Goal: Navigation & Orientation: Find specific page/section

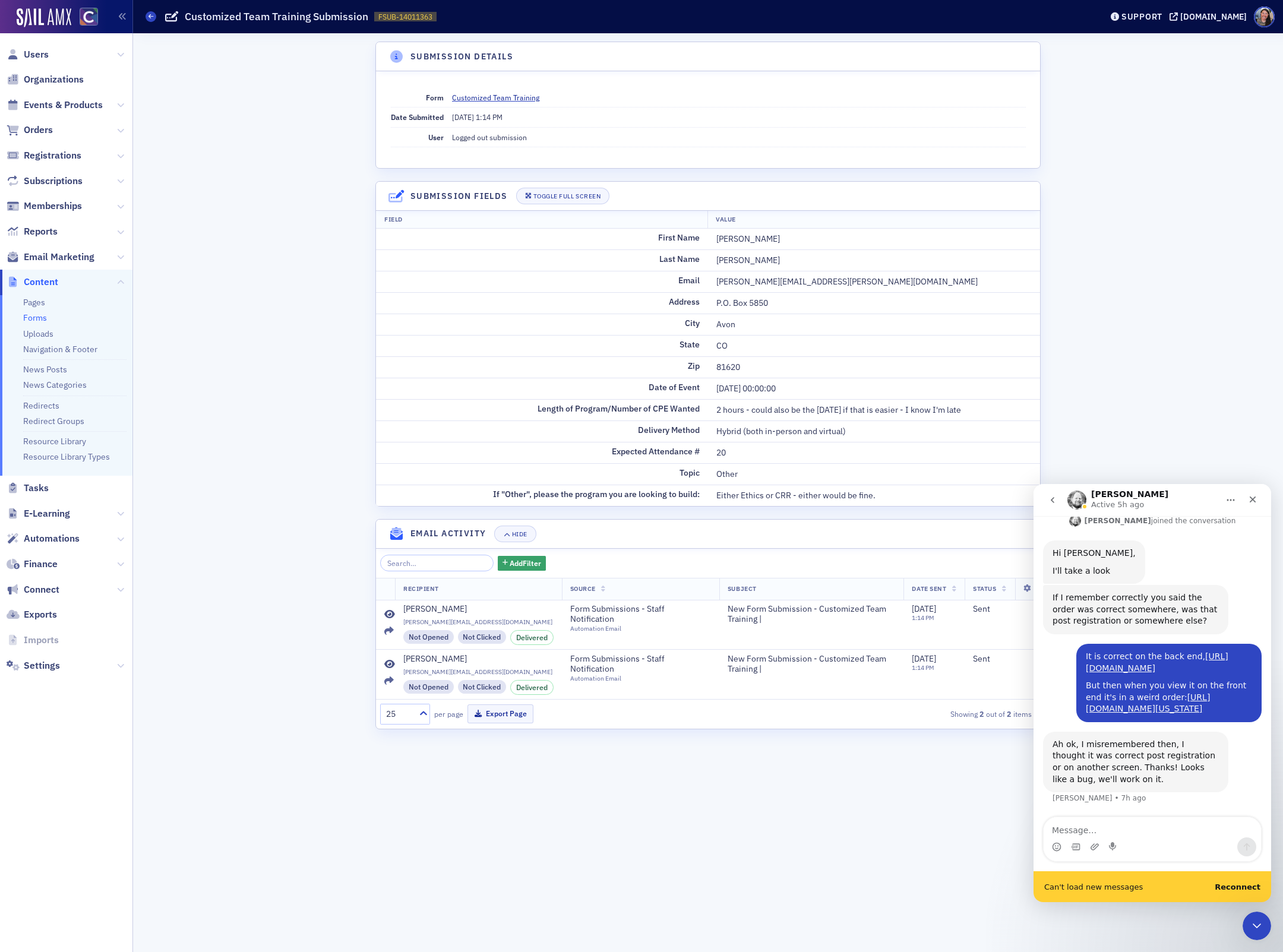
scroll to position [268, 0]
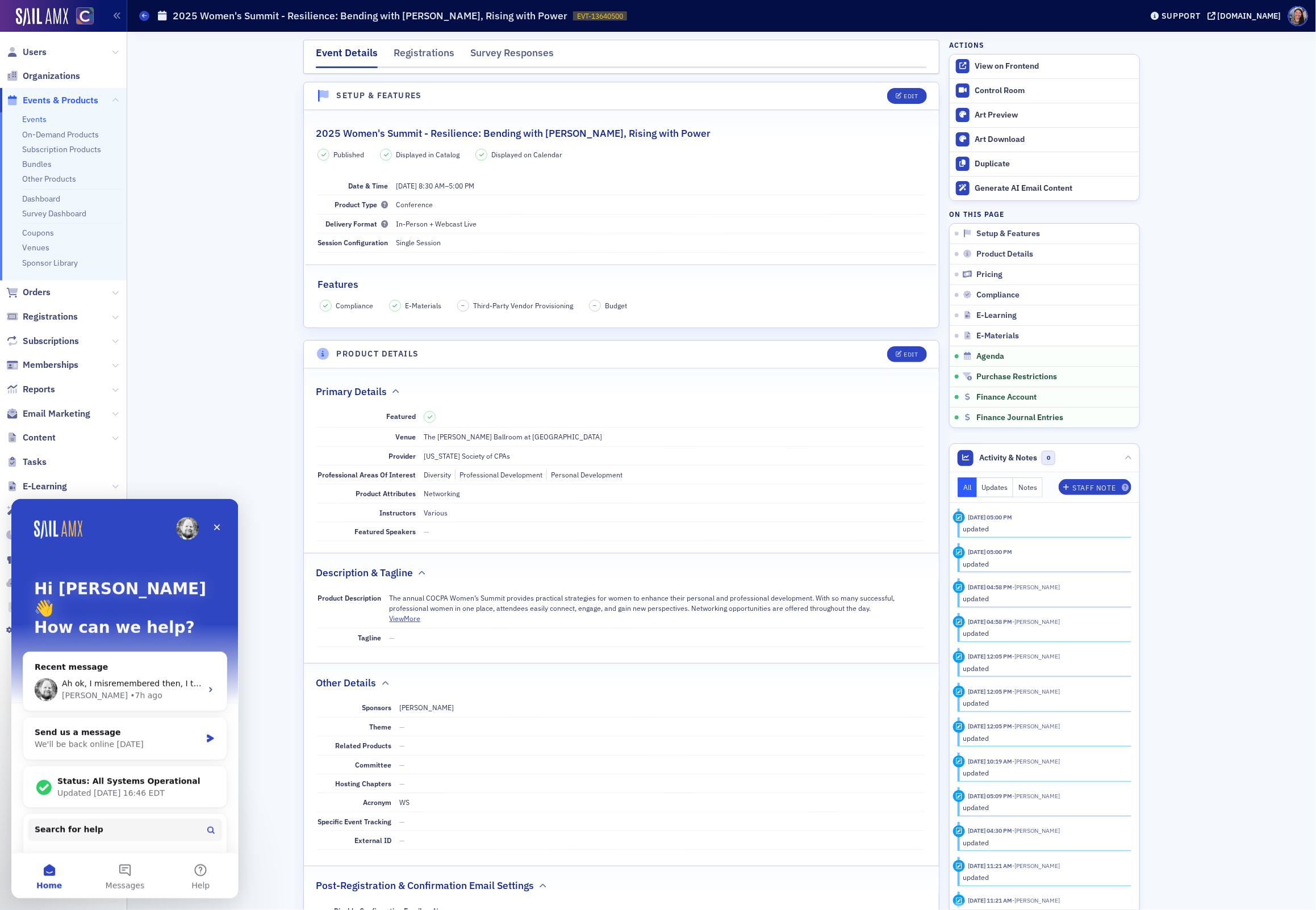
scroll to position [2349, 0]
